Goal: Use online tool/utility: Utilize a website feature to perform a specific function

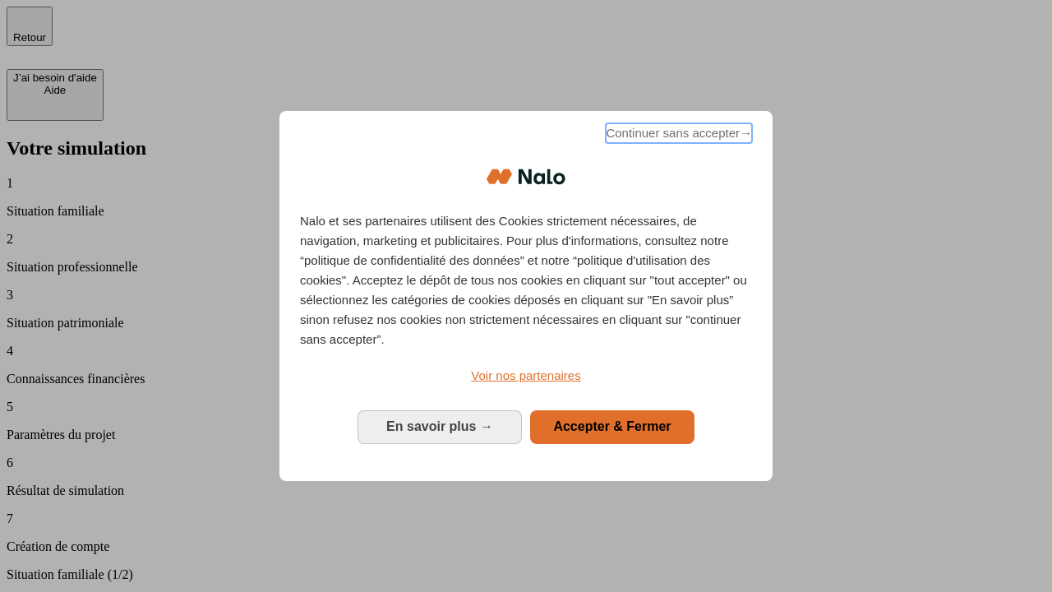
click at [677, 136] on span "Continuer sans accepter →" at bounding box center [679, 133] width 146 height 20
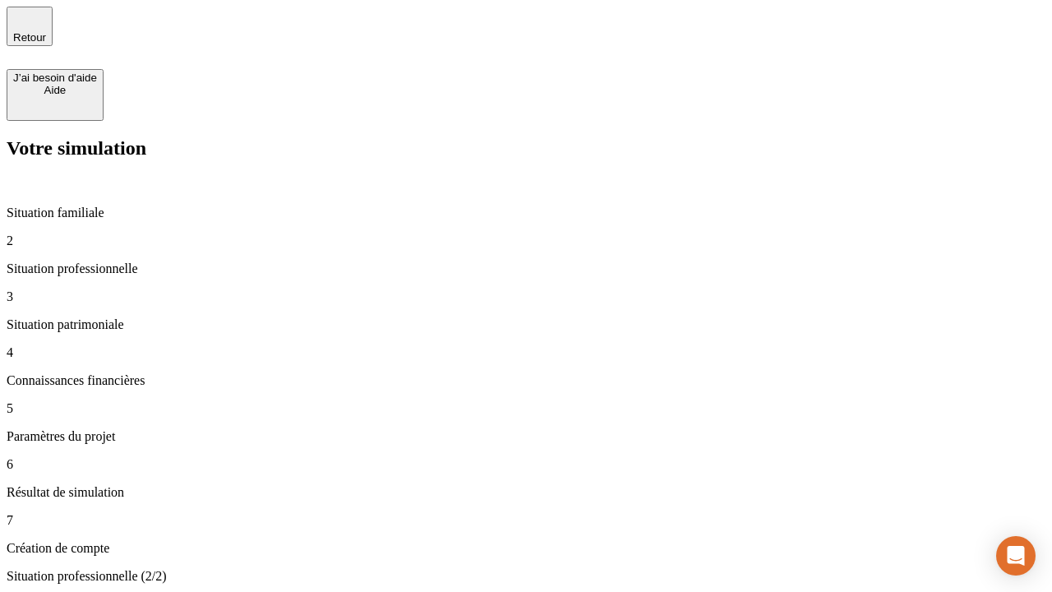
type input "70 000"
type input "1 000"
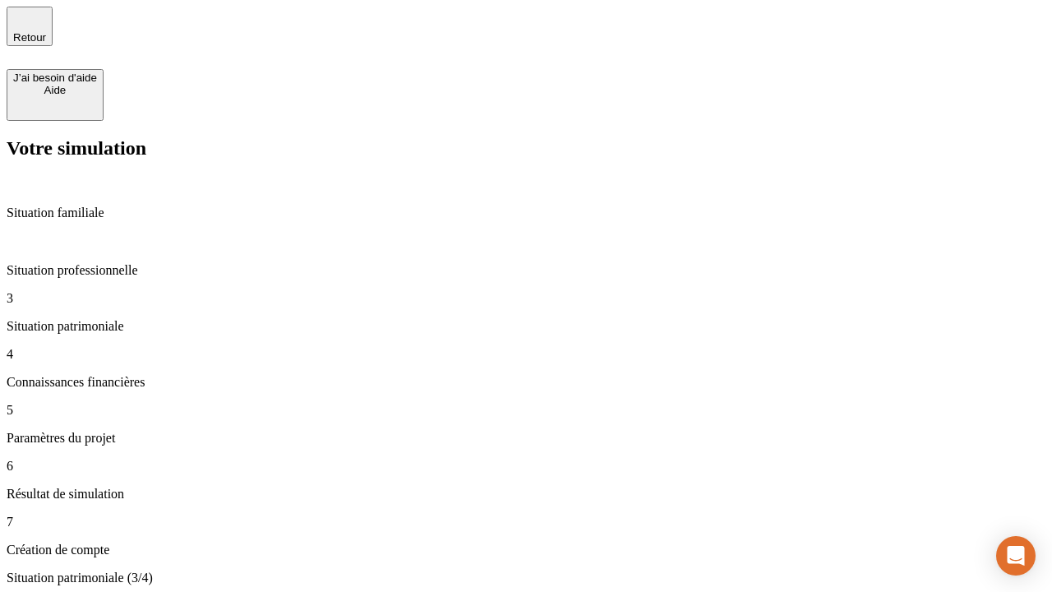
type input "800"
type input "6"
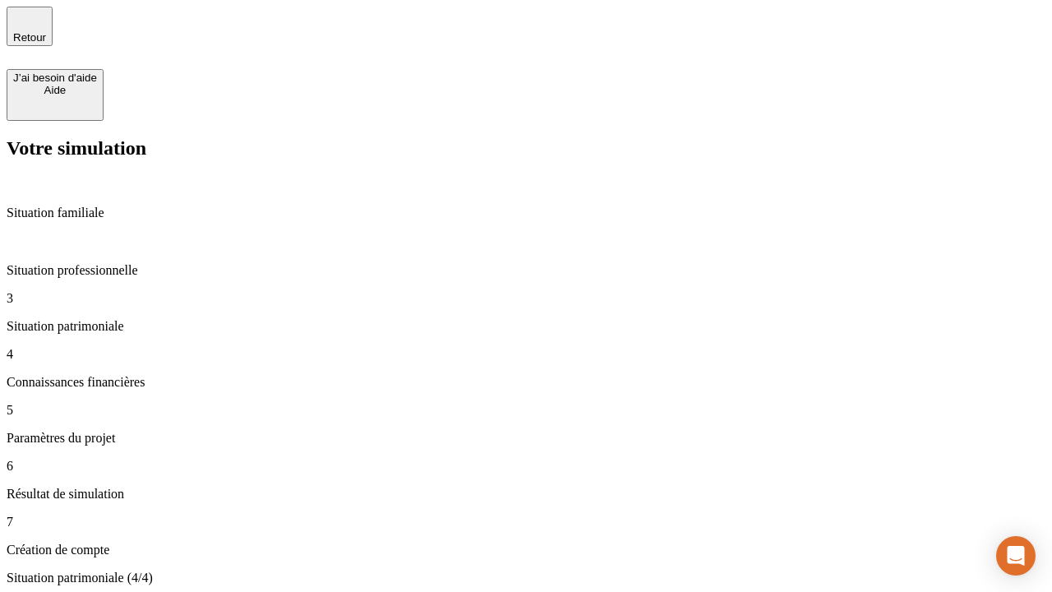
type input "400"
type input "3"
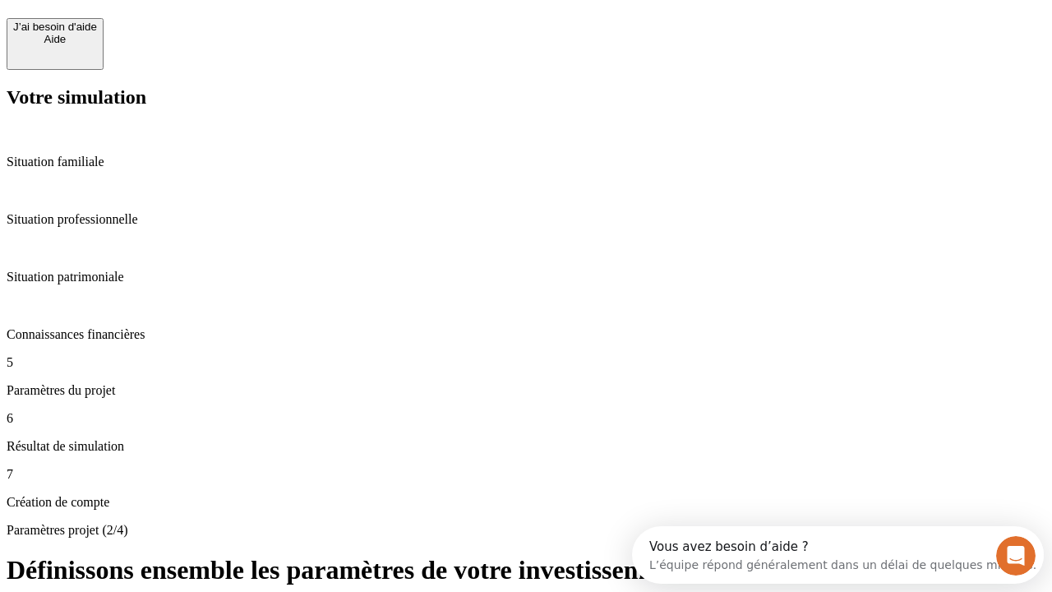
scroll to position [15, 0]
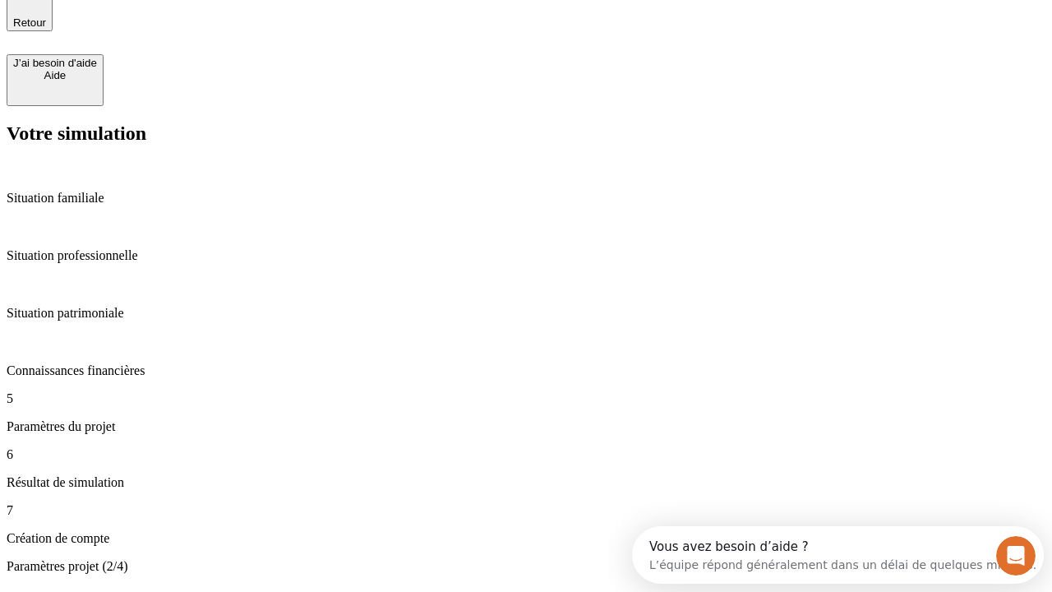
type input "35"
type input "500"
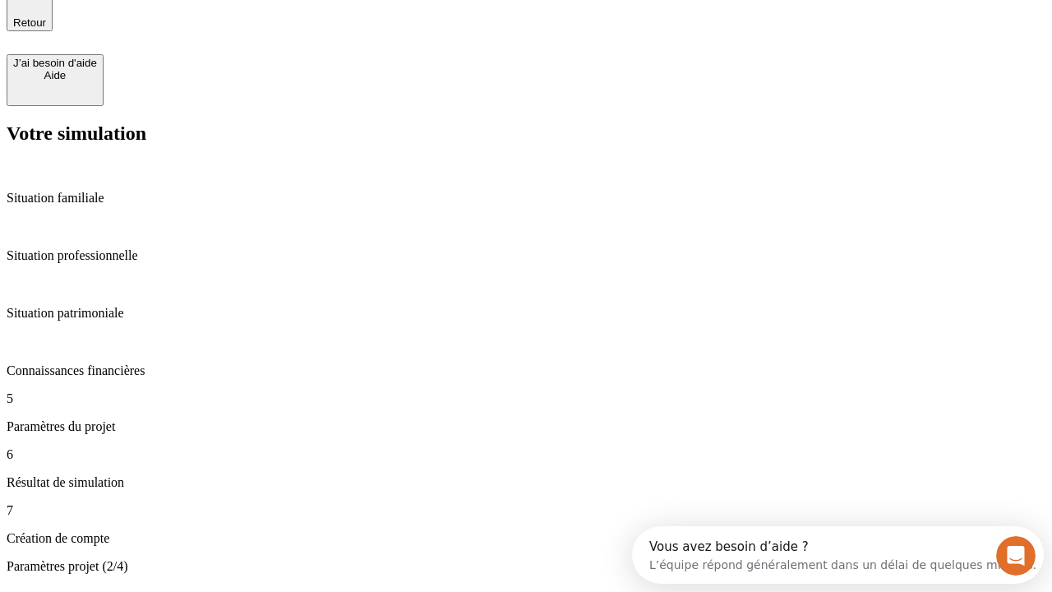
type input "640"
